Goal: Information Seeking & Learning: Learn about a topic

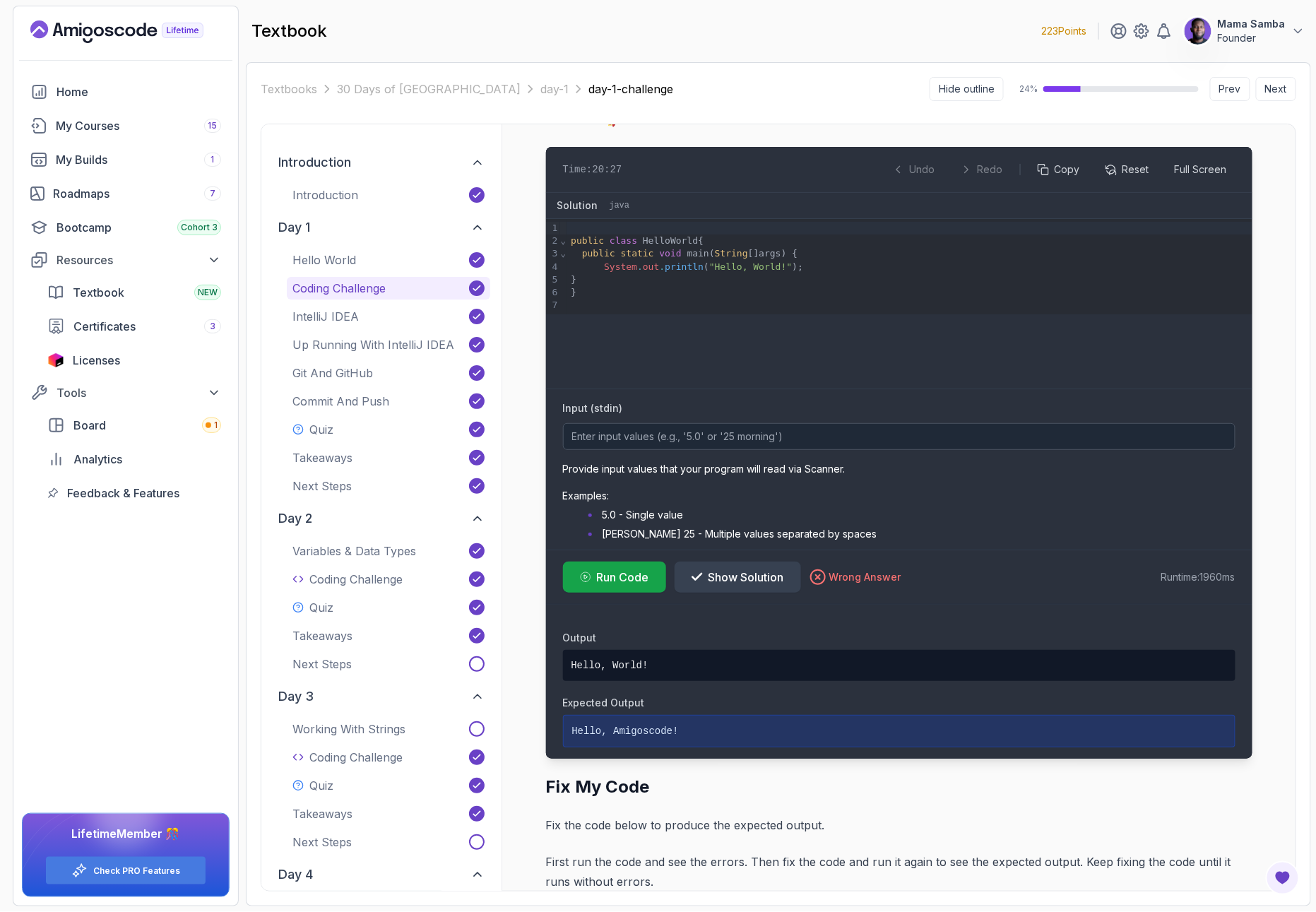
scroll to position [281, 0]
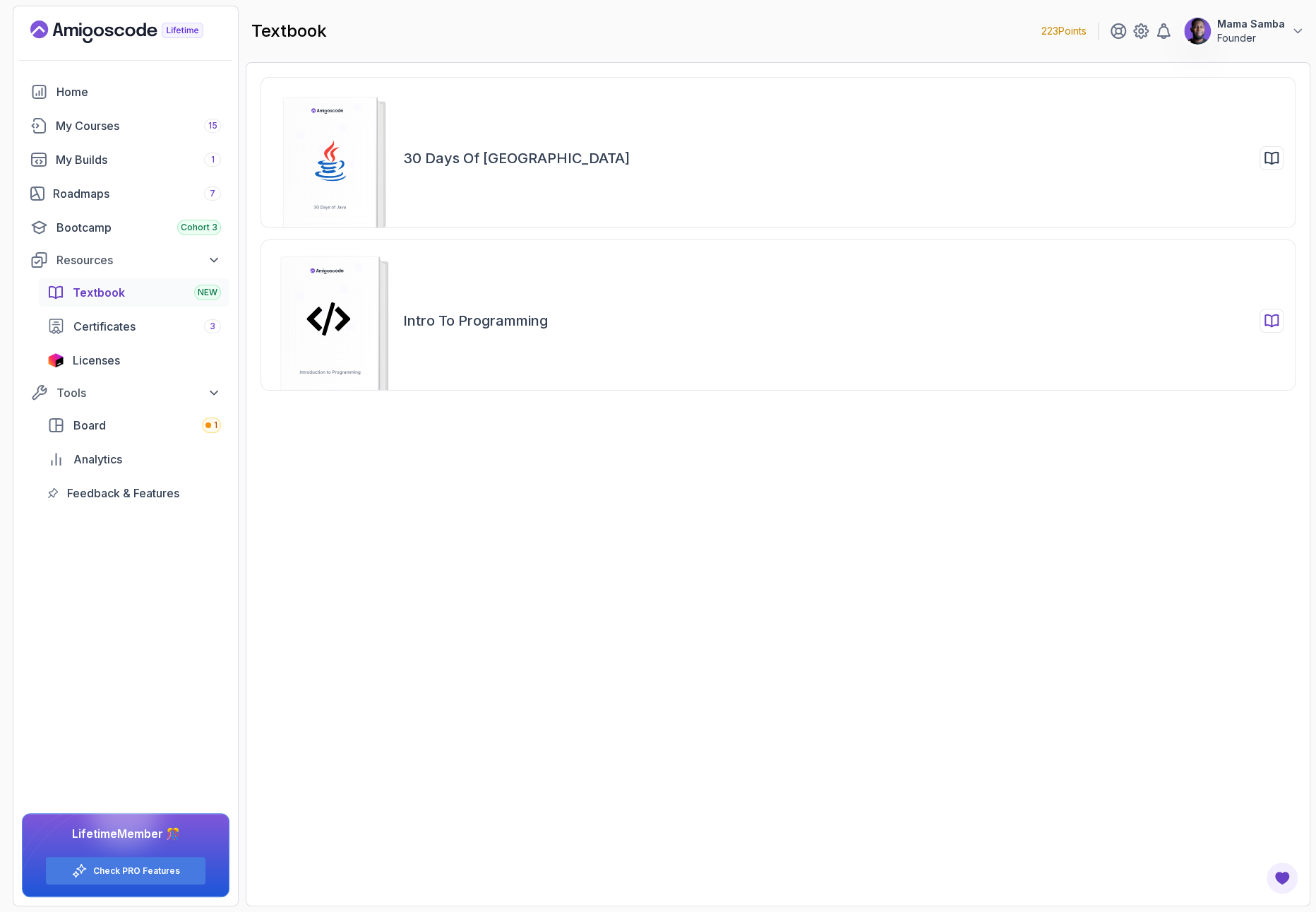
click at [401, 356] on icon at bounding box center [332, 321] width 149 height 145
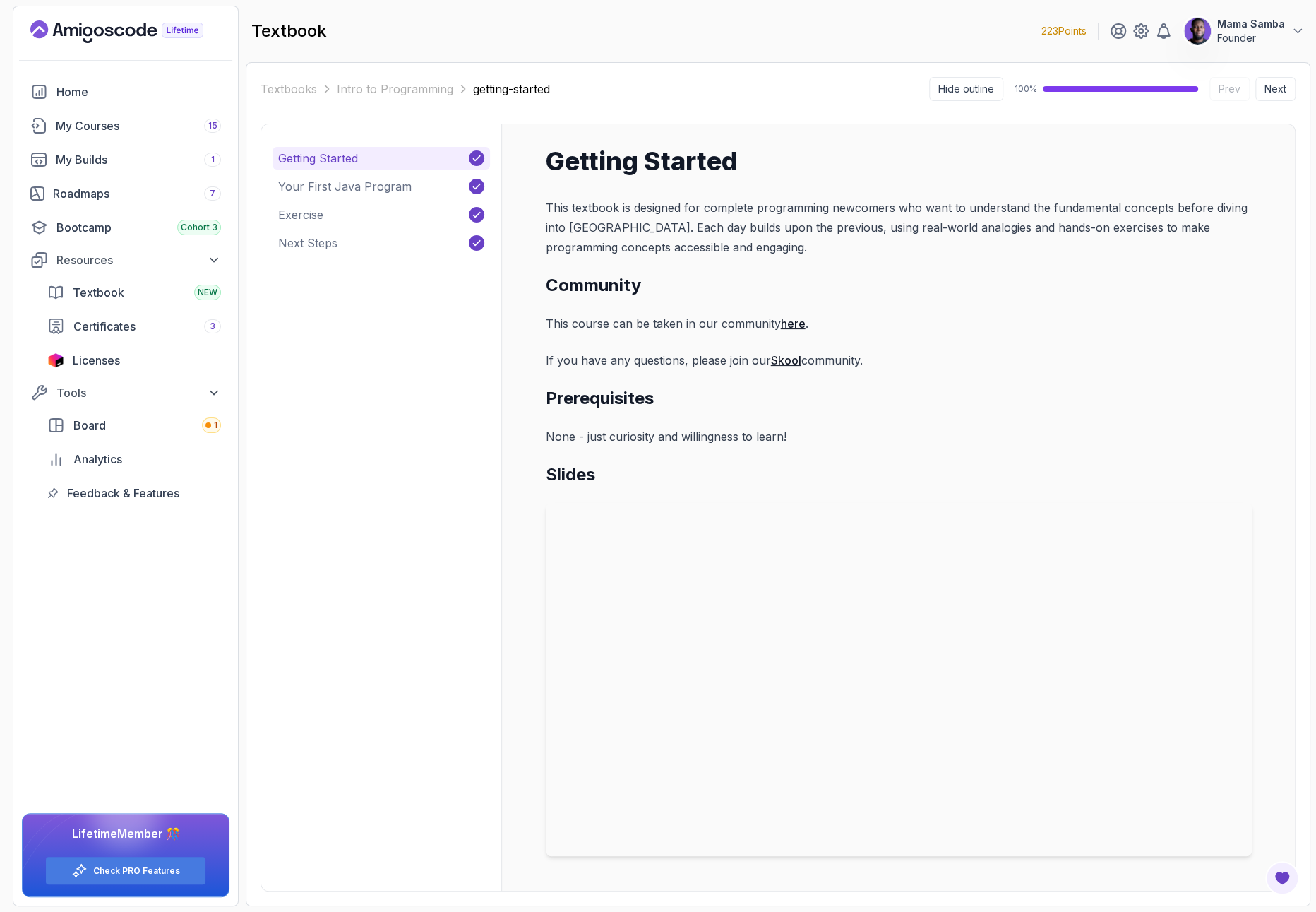
click at [343, 198] on div "Getting Started Your First Java Program Exercise Next Steps" at bounding box center [381, 200] width 217 height 108
click at [343, 191] on p "Your First Java Program" at bounding box center [345, 186] width 134 height 17
click at [324, 209] on button "Exercise" at bounding box center [381, 214] width 217 height 22
click at [348, 215] on button "Exercise" at bounding box center [381, 214] width 217 height 22
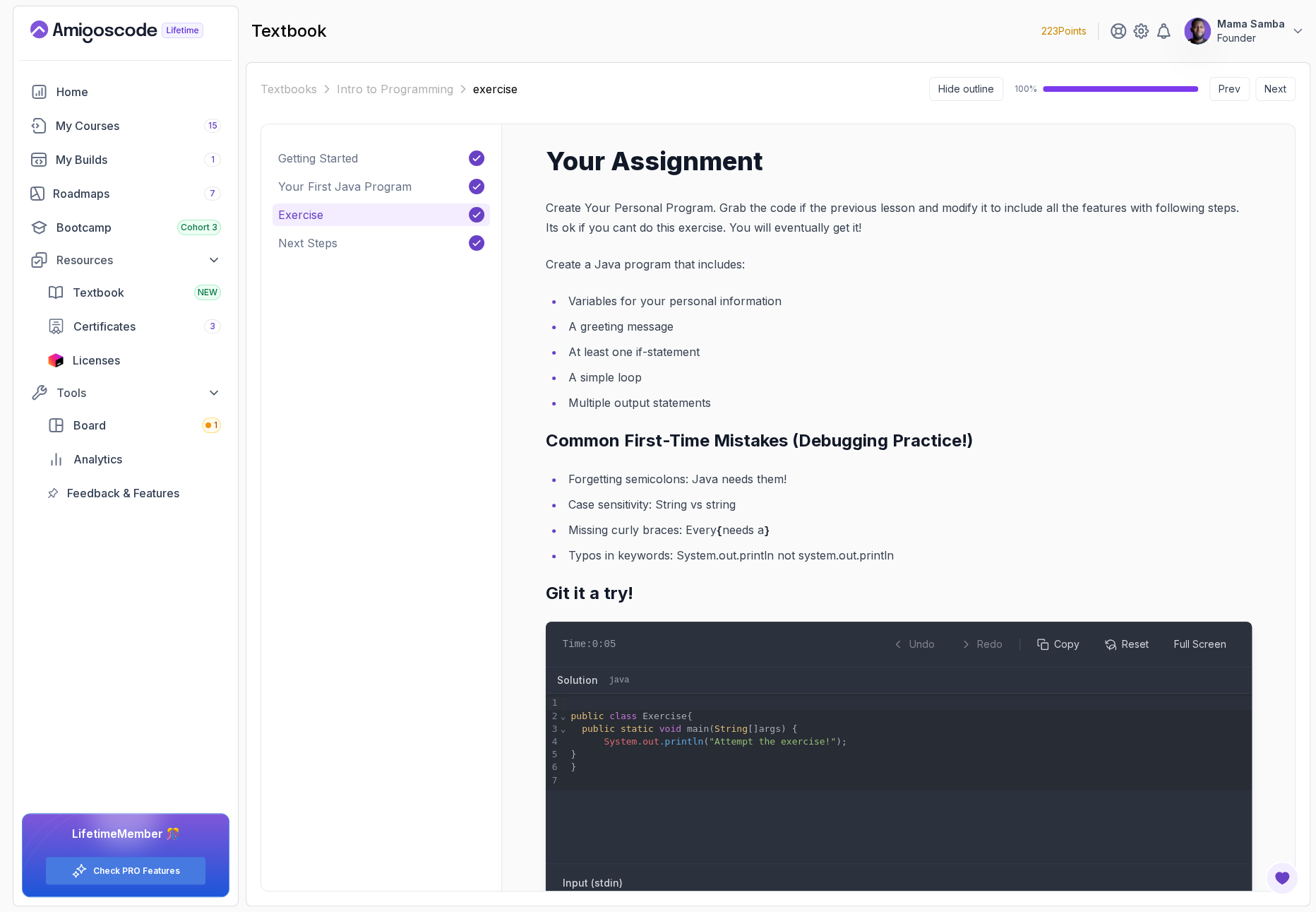
click at [662, 376] on li "A simple loop" at bounding box center [908, 377] width 688 height 20
